Goal: Task Accomplishment & Management: Use online tool/utility

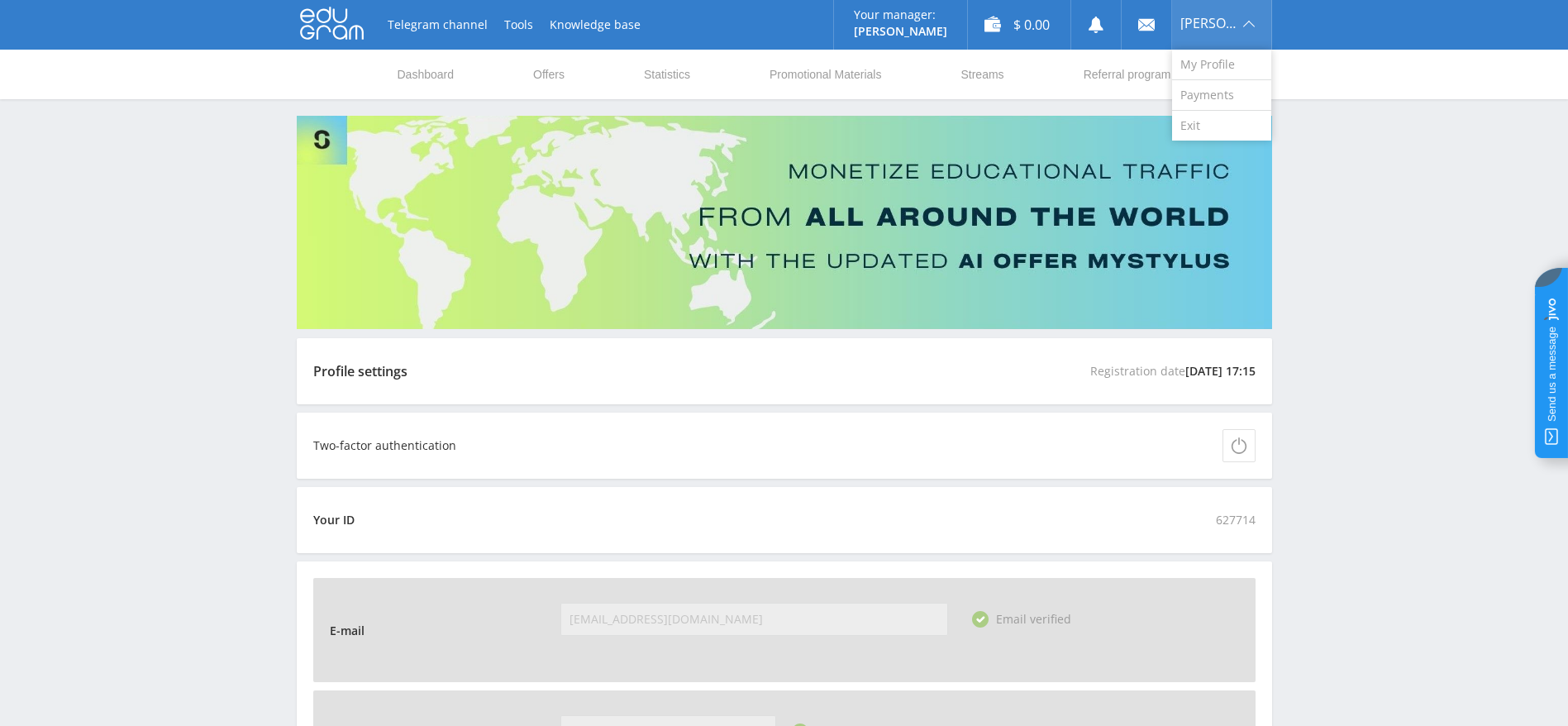
click at [1250, 34] on div "[PERSON_NAME]" at bounding box center [1222, 25] width 100 height 50
click at [1234, 117] on link "Exit" at bounding box center [1222, 125] width 100 height 30
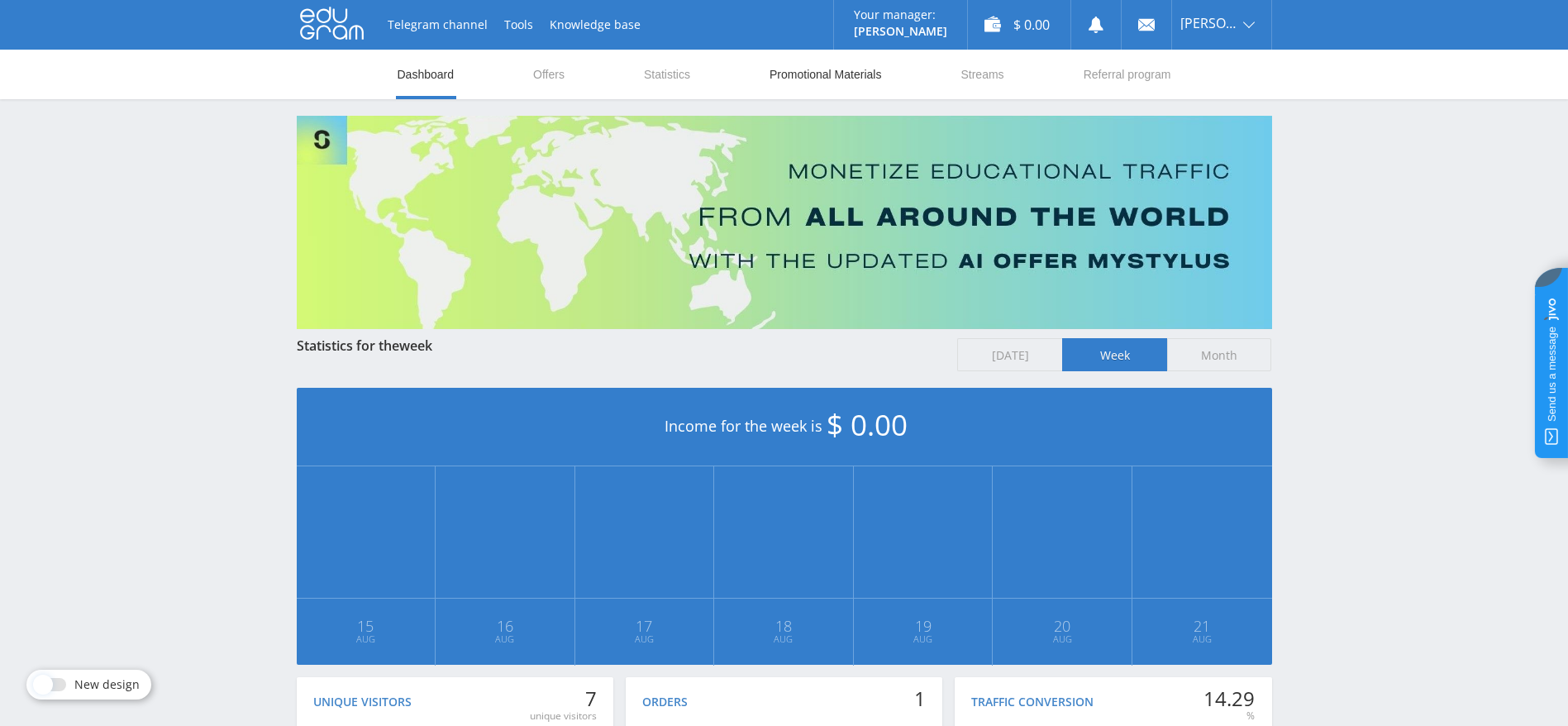
click at [808, 87] on link "Promotional Materials" at bounding box center [825, 75] width 115 height 50
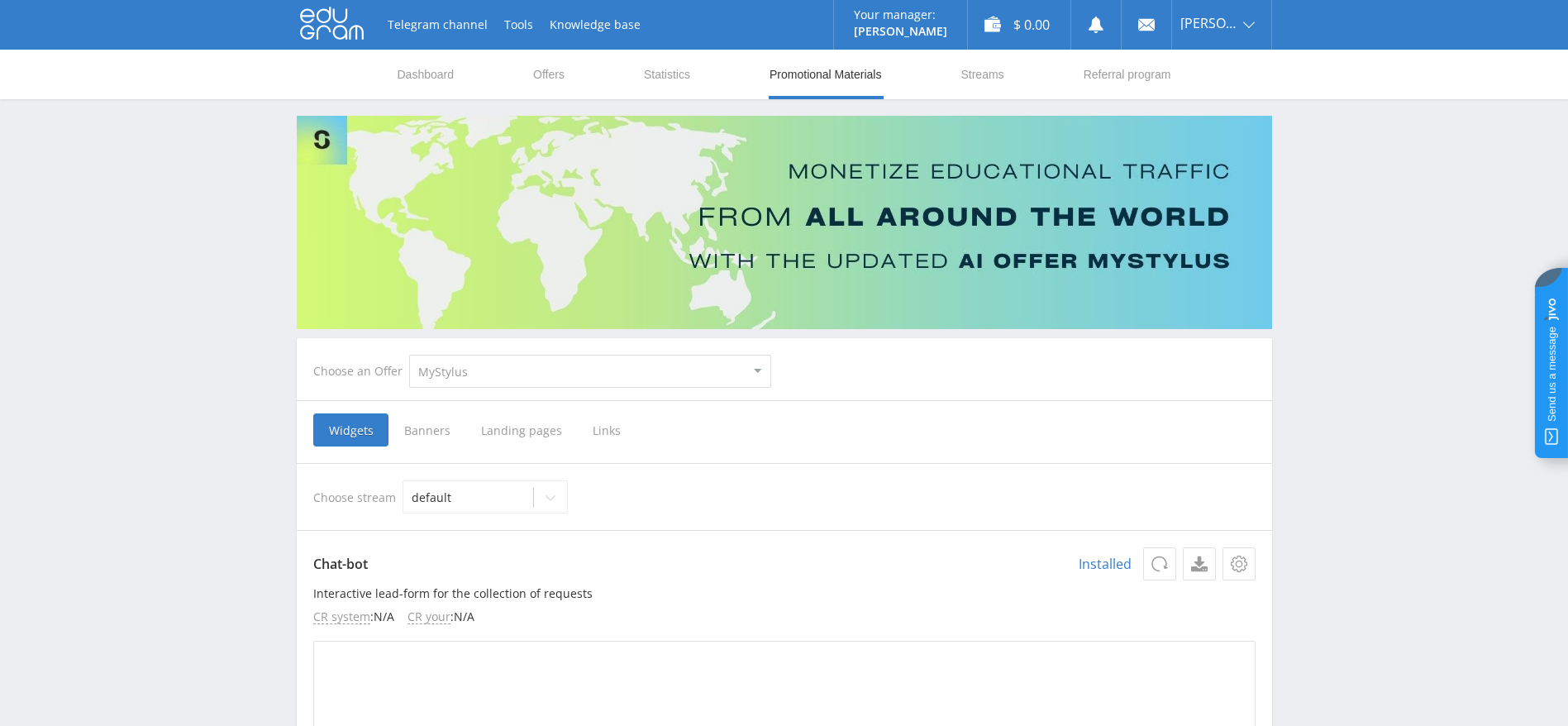
click at [528, 372] on select "MyStylus MyStylus - Revshare Studybay Studybay [GEOGRAPHIC_DATA] Study AI (RevS…" at bounding box center [590, 371] width 362 height 34
select select "376"
click at [409, 354] on select "MyStylus MyStylus - Revshare Studybay Studybay [GEOGRAPHIC_DATA] Study AI (RevS…" at bounding box center [590, 371] width 362 height 34
select select "376"
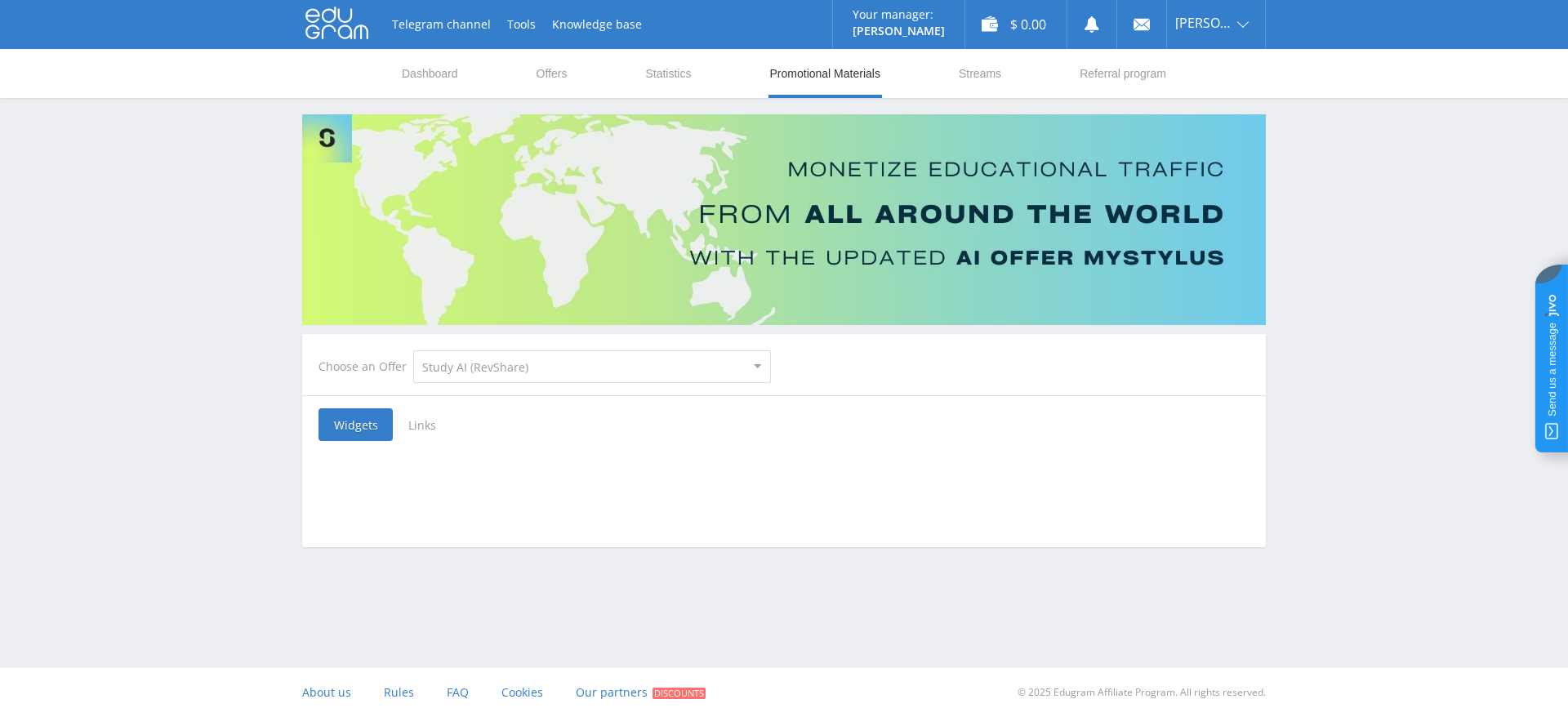
click at [435, 425] on span "Links" at bounding box center [422, 425] width 59 height 33
click at [0, 0] on input "Links" at bounding box center [0, 0] width 0 height 0
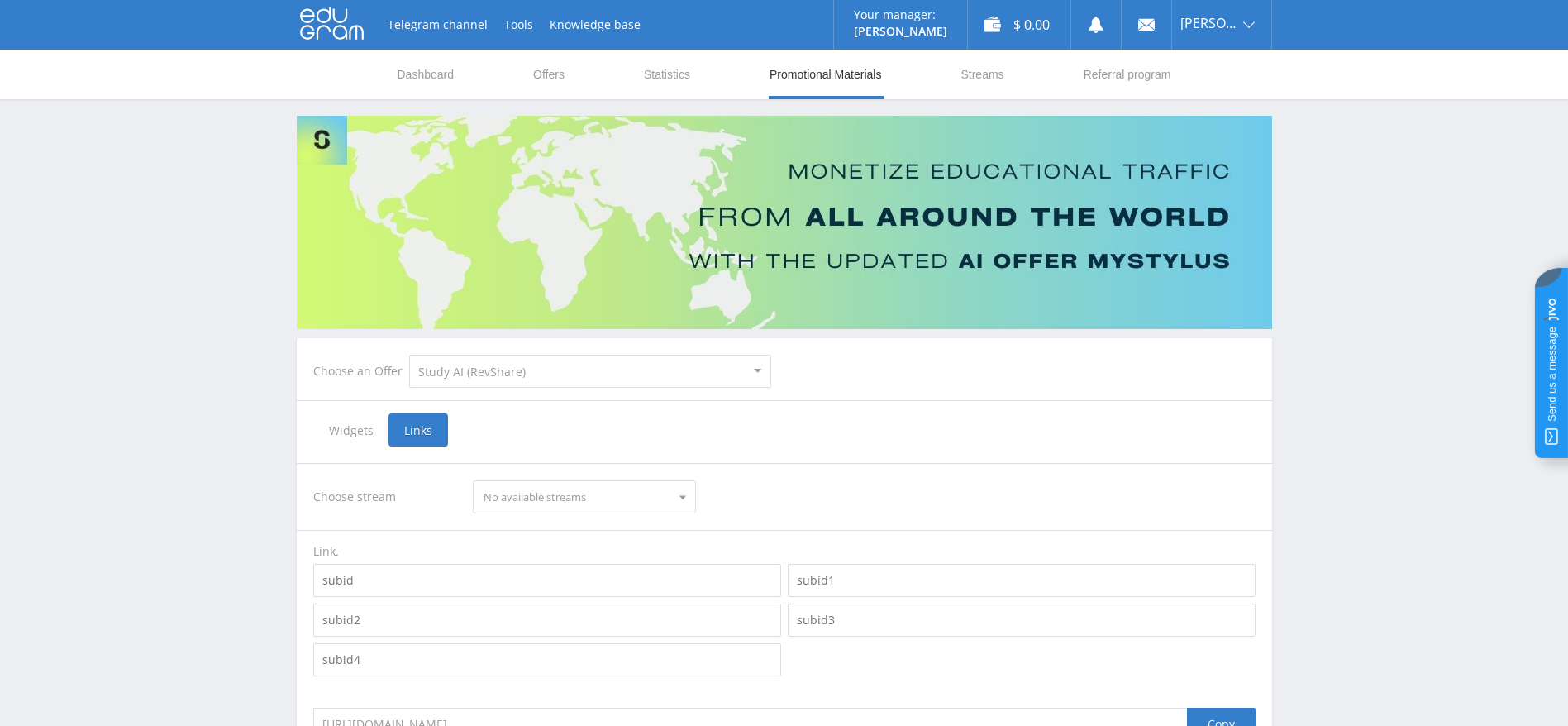
click at [367, 442] on span "Widgets" at bounding box center [350, 430] width 76 height 34
click at [0, 0] on input "Widgets" at bounding box center [0, 0] width 0 height 0
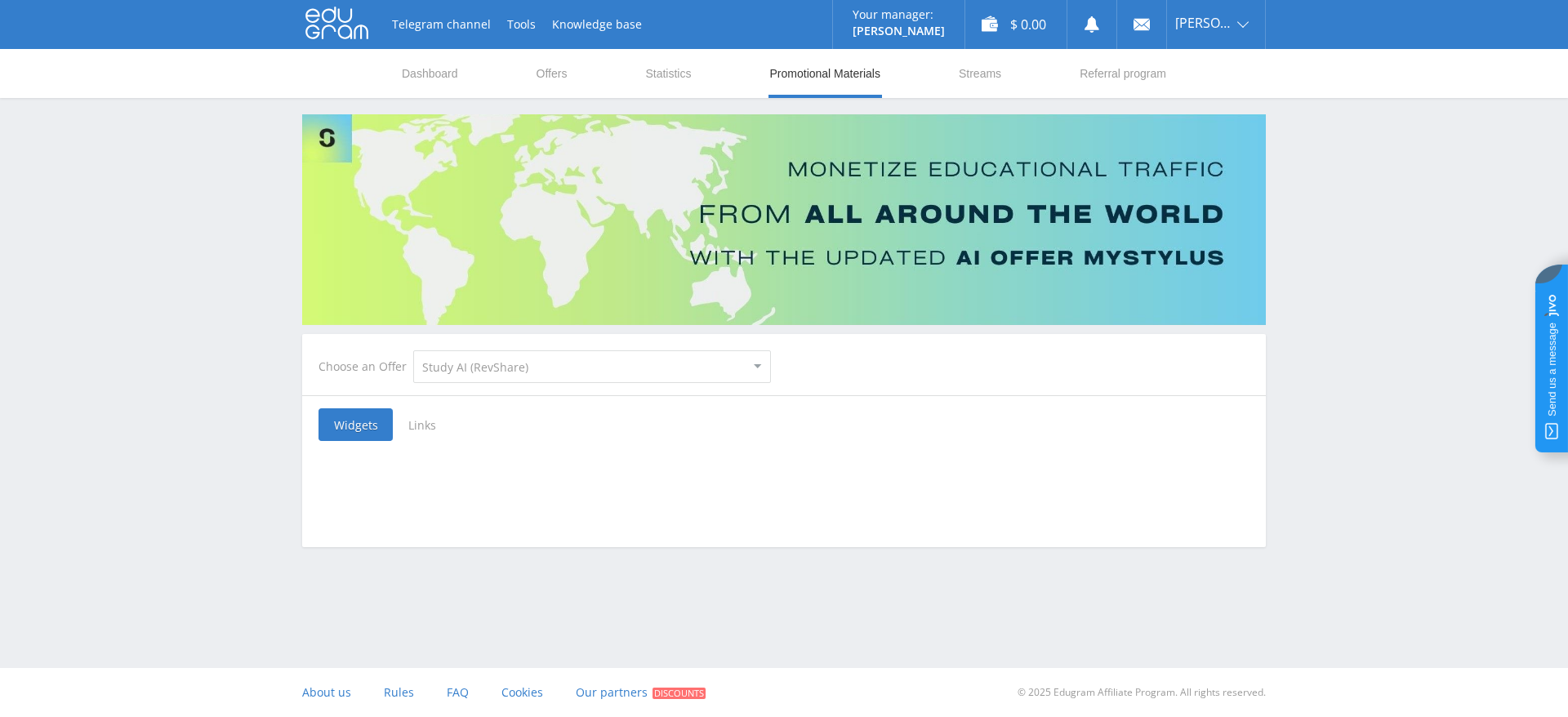
click at [667, 370] on select "MyStylus MyStylus - Revshare Studybay Studybay [GEOGRAPHIC_DATA] Study AI (RevS…" at bounding box center [592, 366] width 357 height 33
click at [852, 446] on div at bounding box center [784, 481] width 964 height 81
